Goal: Information Seeking & Learning: Find specific fact

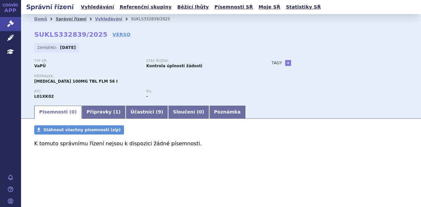
click at [73, 19] on link "Správní řízení" at bounding box center [71, 19] width 31 height 5
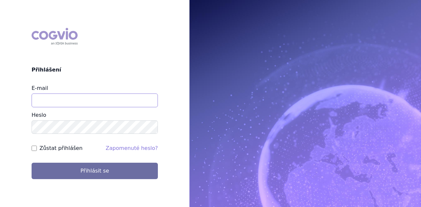
click at [54, 100] on input "E-mail" at bounding box center [95, 101] width 126 height 14
type input "michaela.x.tauchmanova@gsk.com"
click at [32, 163] on button "Přihlásit se" at bounding box center [95, 171] width 126 height 16
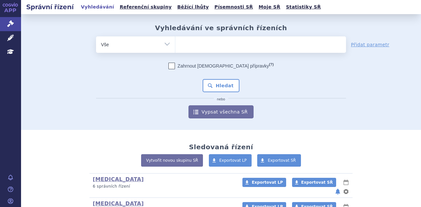
click at [197, 47] on ul at bounding box center [260, 43] width 171 height 14
click at [175, 47] on select at bounding box center [175, 44] width 0 height 16
paste input "SUKLS223896/2025"
type input "SUKLS223896/2025"
select select "SUKLS223896/2025"
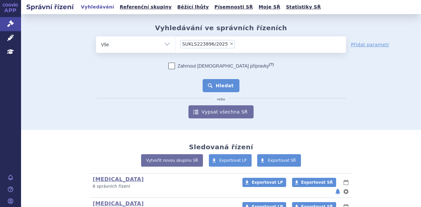
click at [217, 86] on button "Hledat" at bounding box center [220, 85] width 37 height 13
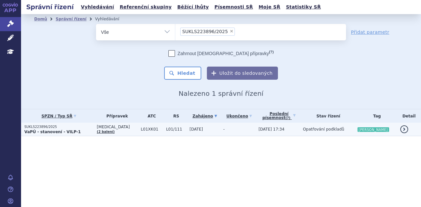
click at [126, 129] on td "LYNPARZA (2 balení)" at bounding box center [115, 129] width 44 height 13
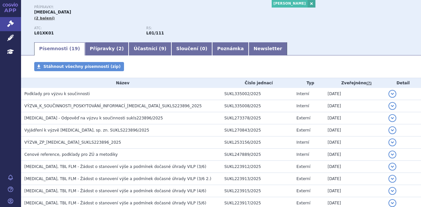
scroll to position [70, 0]
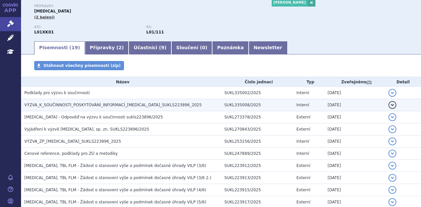
click at [114, 101] on td "VÝZVA_K_SOUČINNOSTI_POSKYTOVÁNÍ_INFORMACÍ_LYNPARZA_SUKLS223896_2025" at bounding box center [121, 105] width 200 height 12
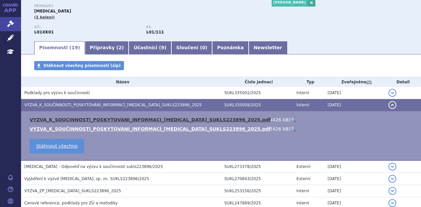
click at [113, 119] on link "VYZVA_K_SOUCINNOSTI_POSKYTOVANI_INFORMACI_LYNPARZA_SUKLS223896_2025.pdf" at bounding box center [150, 119] width 241 height 5
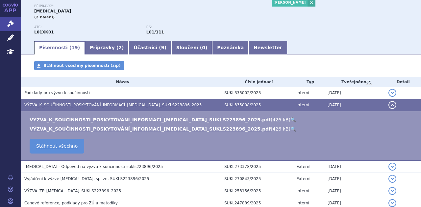
scroll to position [0, 0]
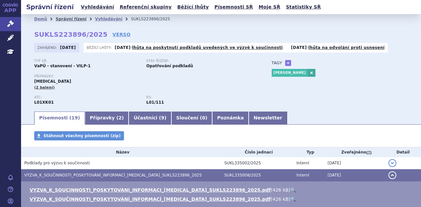
click at [75, 17] on link "Správní řízení" at bounding box center [71, 19] width 31 height 5
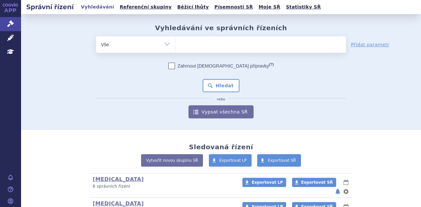
click at [201, 42] on ul at bounding box center [260, 43] width 171 height 14
click at [175, 42] on select at bounding box center [175, 44] width 0 height 16
paste input "SUKLS331622/2025"
type input "SUKLS331622/2025"
select select "SUKLS331622/2025"
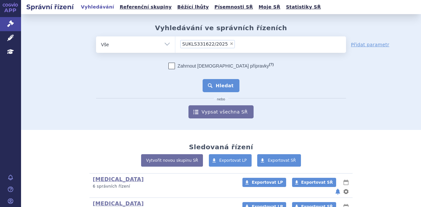
click at [221, 84] on button "Hledat" at bounding box center [220, 85] width 37 height 13
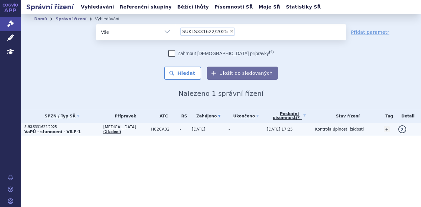
click at [127, 129] on td "ISTURISA (2 balení)" at bounding box center [124, 129] width 48 height 13
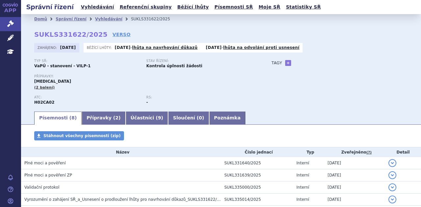
scroll to position [86, 0]
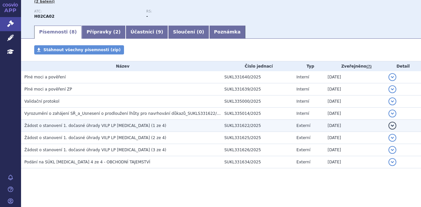
click at [127, 127] on span "Žádost o stanovení 1. dočasné úhrady VILP LP Isturisa (1 ze 4)" at bounding box center [95, 126] width 142 height 5
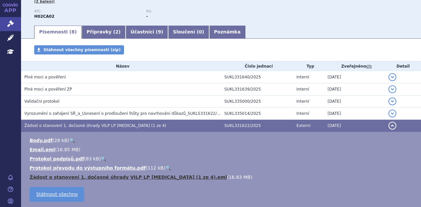
click at [118, 176] on link "Žádost o stanovení 1. dočasné úhrady VILP LP Isturisa (1 ze 4).eml" at bounding box center [128, 177] width 197 height 5
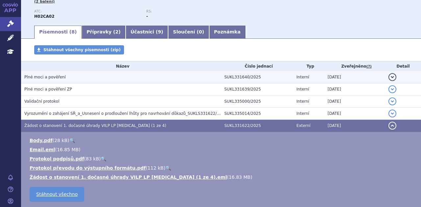
scroll to position [0, 0]
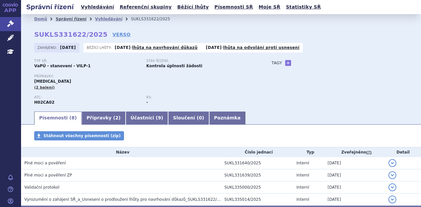
click at [70, 21] on link "Správní řízení" at bounding box center [71, 19] width 31 height 5
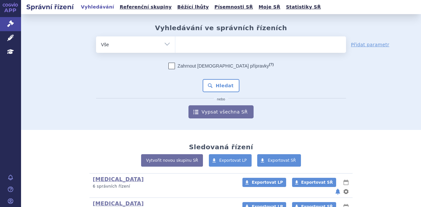
click at [199, 48] on ul at bounding box center [260, 43] width 171 height 14
click at [175, 48] on select at bounding box center [175, 44] width 0 height 16
paste input "SUKLS215161/2025"
type input "SUKLS215161/2025"
select select "SUKLS215161/2025"
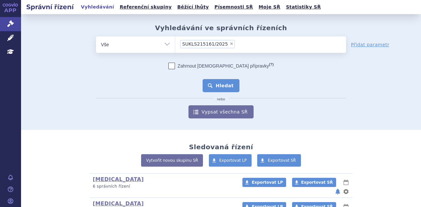
click at [213, 84] on button "Hledat" at bounding box center [220, 85] width 37 height 13
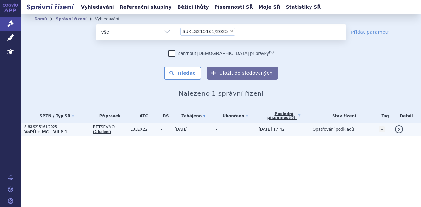
click at [119, 128] on span "RETSEVMO" at bounding box center [110, 127] width 34 height 5
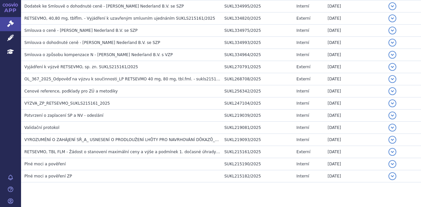
scroll to position [183, 0]
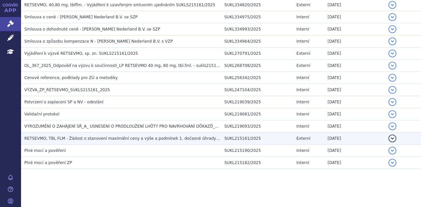
click at [120, 139] on span "RETSEVMO, TBL FLM - Žádost o stanovení maximální ceny a výše a podmínek 1. doča…" at bounding box center [124, 138] width 201 height 5
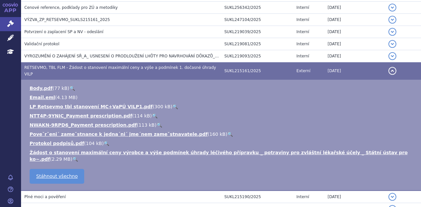
scroll to position [253, 0]
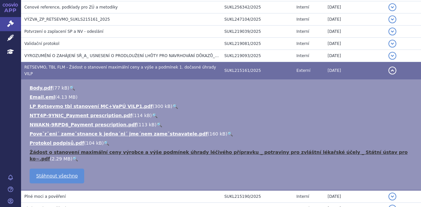
click at [124, 150] on link "Žádost o stanovení maximální ceny výrobce a výše podmínek úhrady léčivého přípr…" at bounding box center [219, 156] width 378 height 12
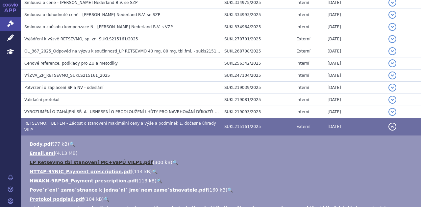
scroll to position [196, 0]
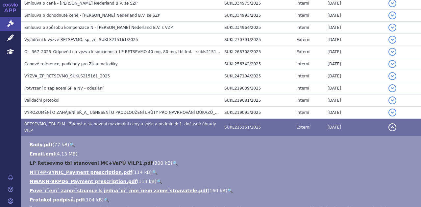
click at [89, 161] on link "LP Retsevmo tbl stanovení MC+VaPÚ VILP1.pdf" at bounding box center [91, 163] width 123 height 5
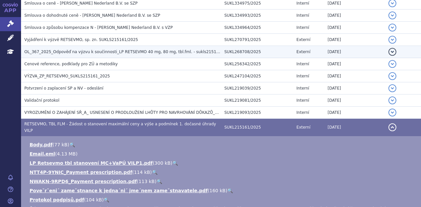
scroll to position [0, 0]
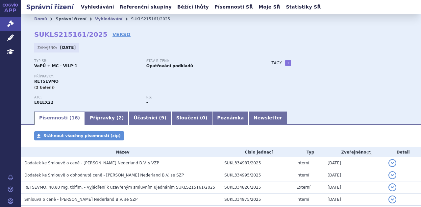
click at [67, 19] on link "Správní řízení" at bounding box center [71, 19] width 31 height 5
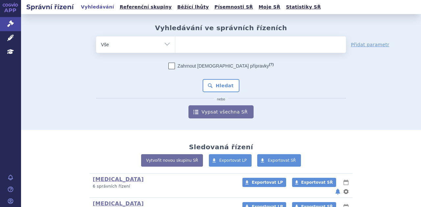
click at [203, 43] on ul at bounding box center [260, 43] width 171 height 14
click at [175, 43] on select at bounding box center [175, 44] width 0 height 16
paste input "SUKLS209475/2025"
type input "SUKLS209475/2025"
select select "SUKLS209475/2025"
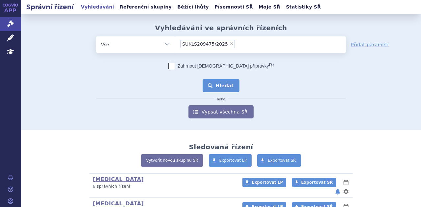
click at [223, 85] on button "Hledat" at bounding box center [220, 85] width 37 height 13
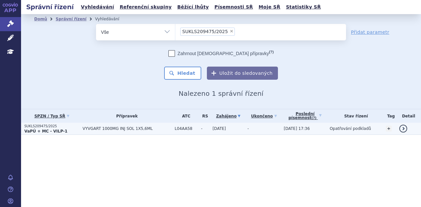
click at [124, 130] on span "VYVGART 1000MG INJ SOL 1X5,6ML" at bounding box center [126, 128] width 89 height 5
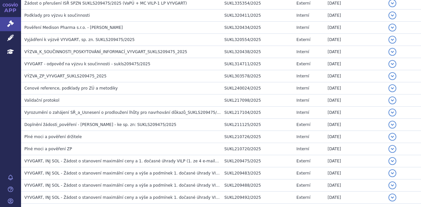
scroll to position [189, 0]
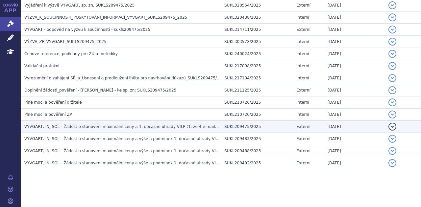
click at [113, 126] on span "VYVGART, INJ SOL - Žádost o stanovení maximální ceny a 1. dočasné úhrady VILP (…" at bounding box center [155, 127] width 262 height 5
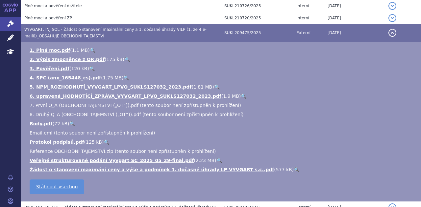
scroll to position [290, 0]
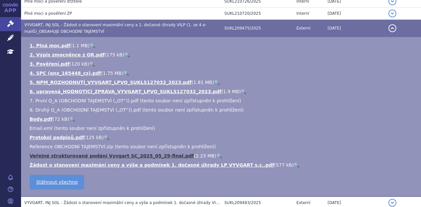
click at [123, 154] on link "Veřejné strukturované podání Vyvgart SC_2025_05_29-final.pdf" at bounding box center [112, 155] width 164 height 5
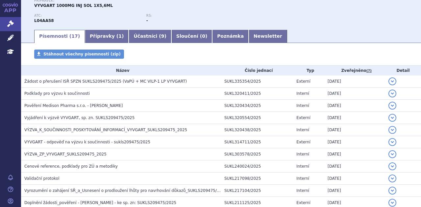
scroll to position [74, 0]
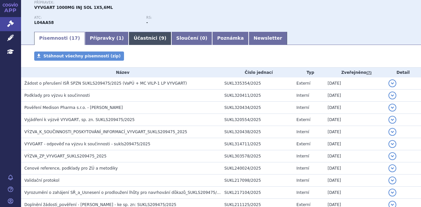
click at [128, 40] on link "Účastníci ( 9 )" at bounding box center [149, 38] width 42 height 13
